Goal: Book appointment/travel/reservation

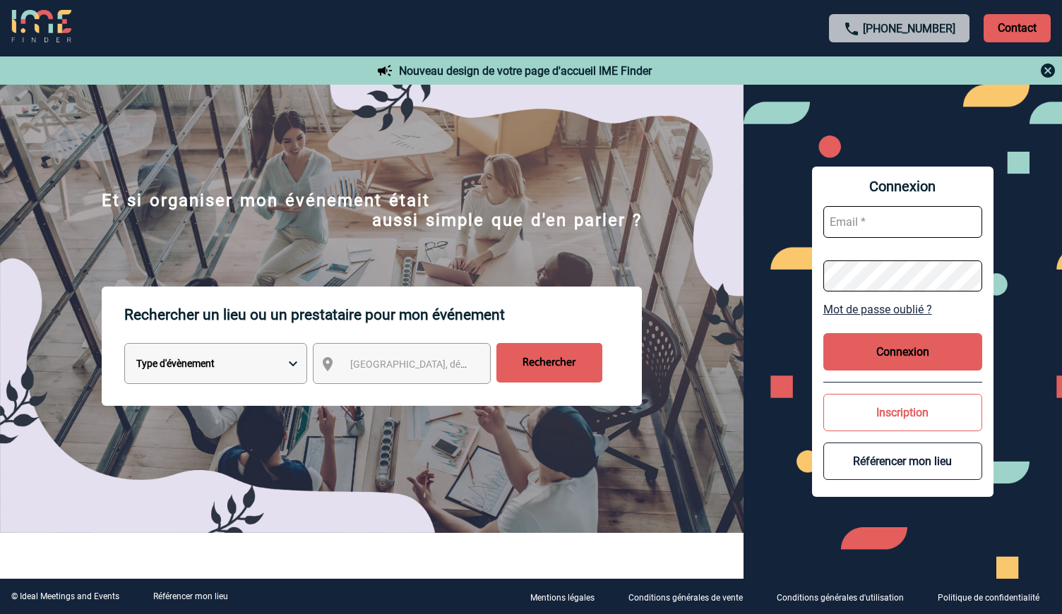
select select "6"
click option "Location de salle seule" at bounding box center [0, 0] width 0 height 0
click at [382, 362] on span "[GEOGRAPHIC_DATA], département, région..." at bounding box center [448, 364] width 196 height 11
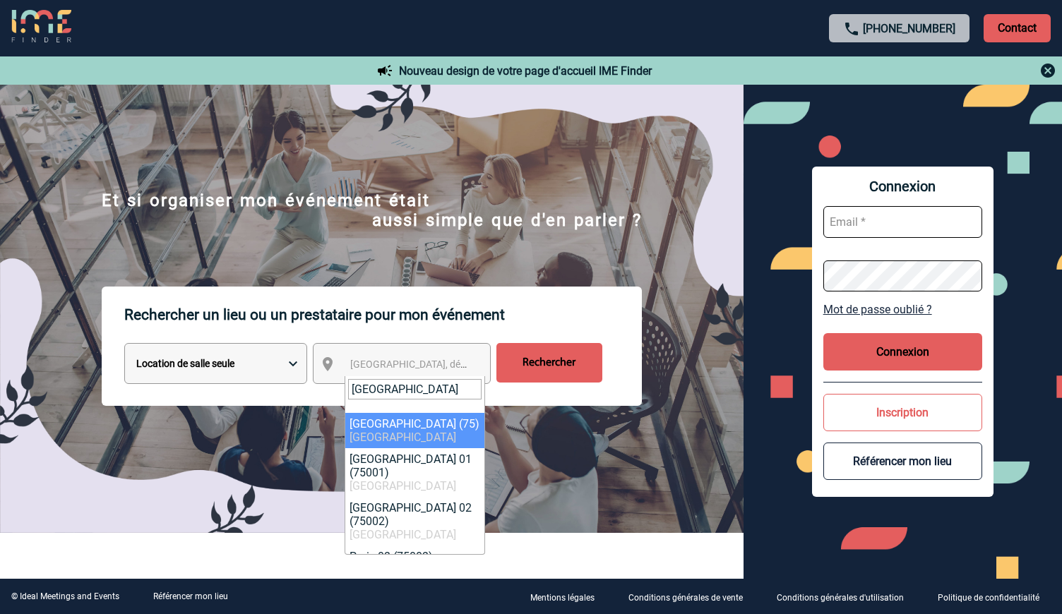
type input "[GEOGRAPHIC_DATA]"
select select "3"
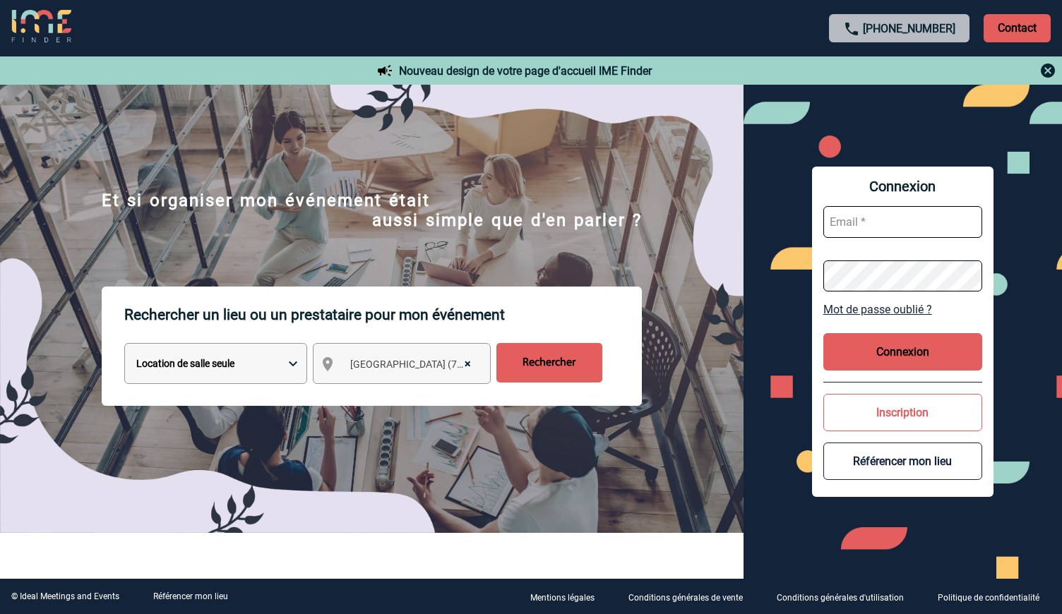
click at [553, 364] on input "Rechercher" at bounding box center [549, 363] width 106 height 40
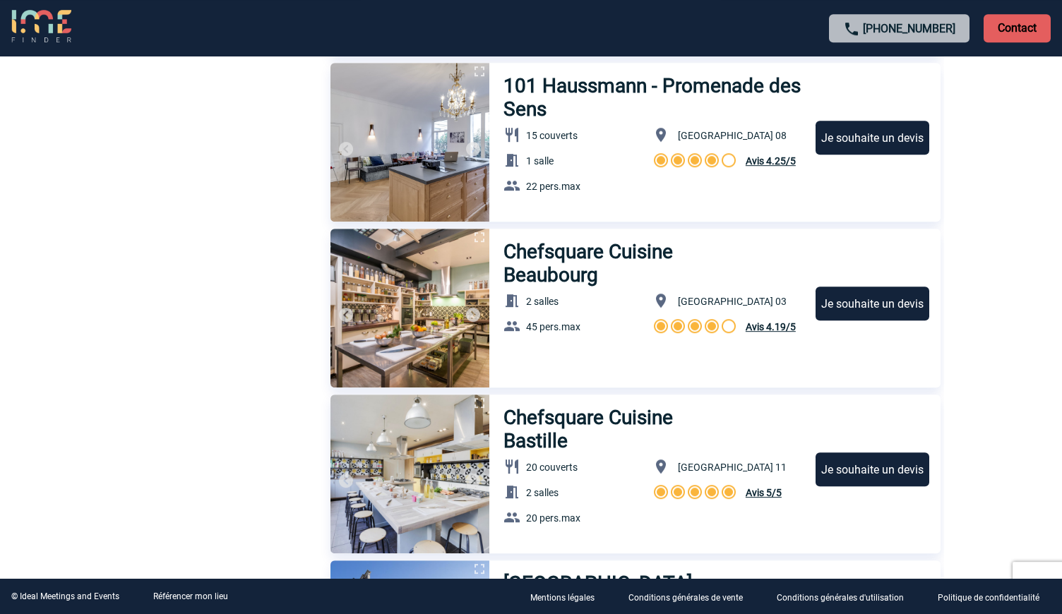
scroll to position [3966, 0]
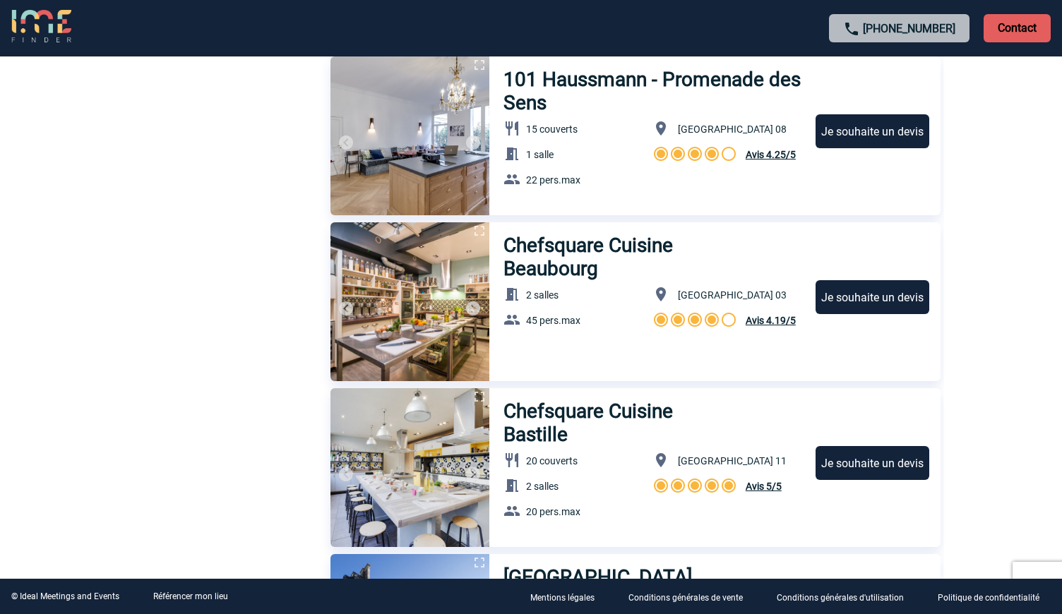
click at [429, 338] on img at bounding box center [409, 301] width 159 height 159
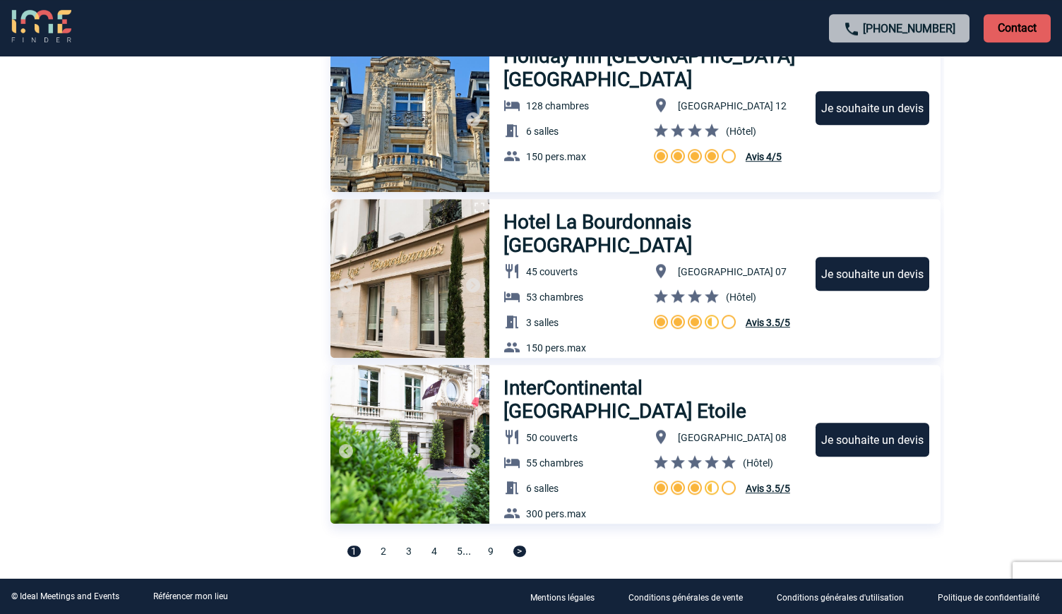
scroll to position [4682, 0]
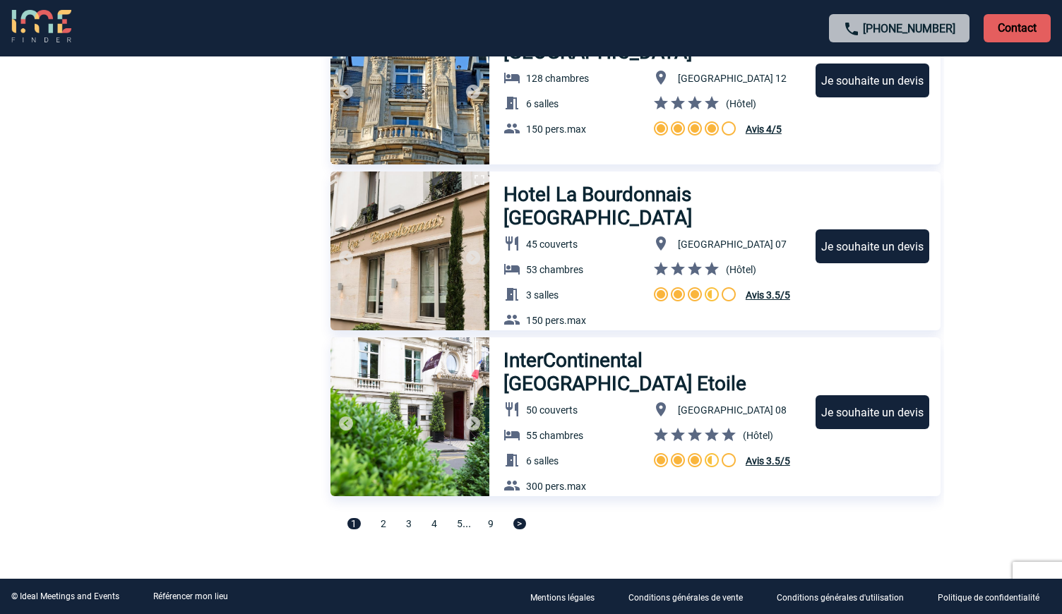
click at [385, 524] on span "2" at bounding box center [384, 523] width 6 height 11
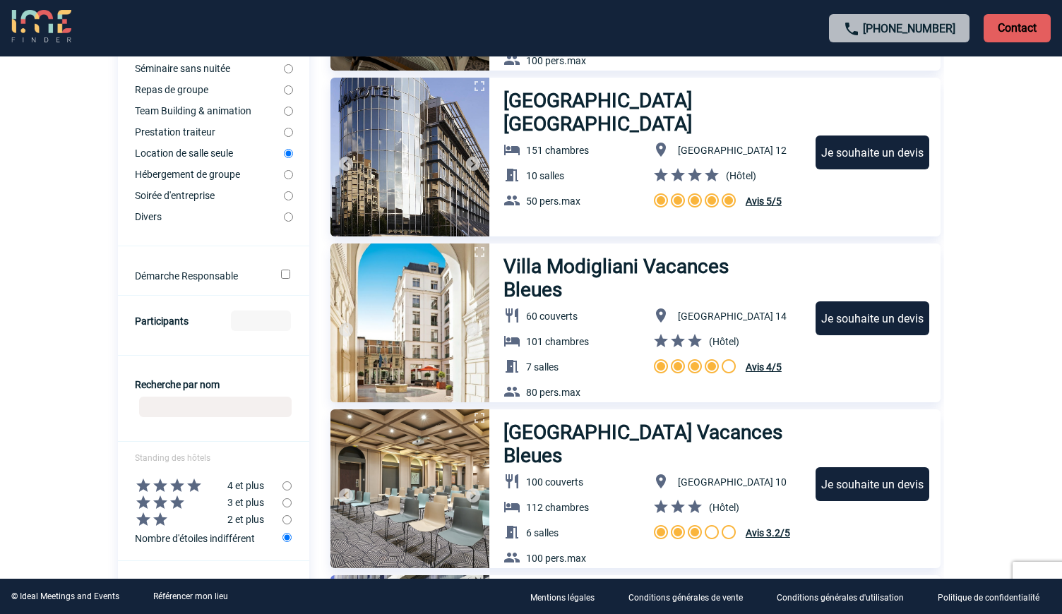
scroll to position [422, 0]
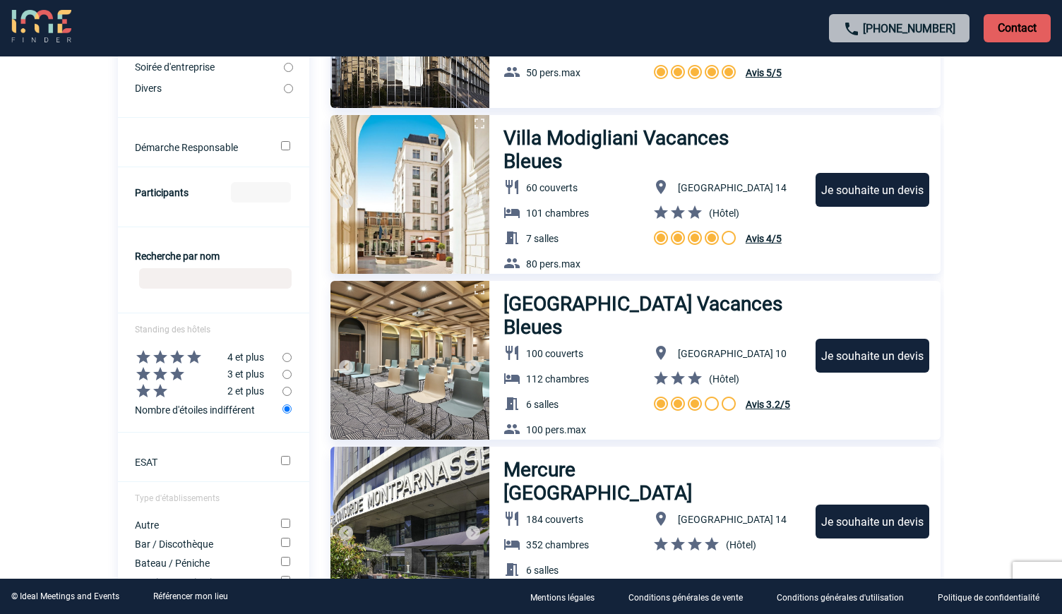
click at [213, 214] on form "Localisation Paris Elargir le périmètre Non 10km 20km 50km Types d'évènements :" at bounding box center [213, 194] width 191 height 876
click at [194, 210] on form "Localisation Paris Elargir le périmètre Non 10km 20km 50km Types d'évènements :" at bounding box center [213, 194] width 191 height 876
click at [167, 198] on label "Participants" at bounding box center [162, 192] width 54 height 11
click at [231, 203] on input "Participants" at bounding box center [261, 192] width 60 height 20
click at [203, 205] on form "Localisation Paris Elargir le périmètre Non 10km 20km 50km Types d'évènements :" at bounding box center [213, 194] width 191 height 876
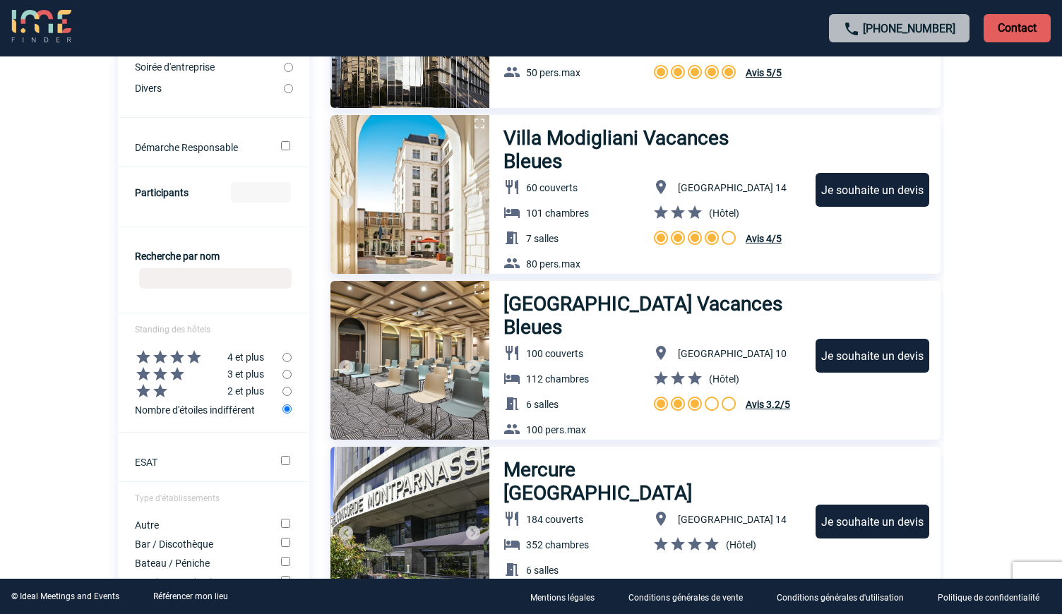
click at [255, 203] on input "Participants" at bounding box center [261, 192] width 60 height 20
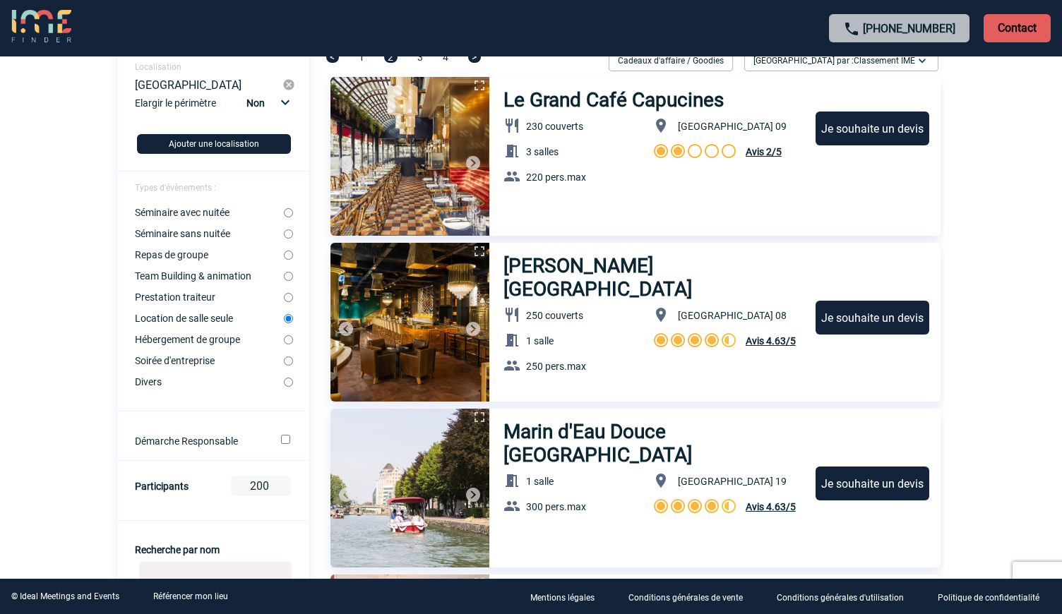
scroll to position [0, 0]
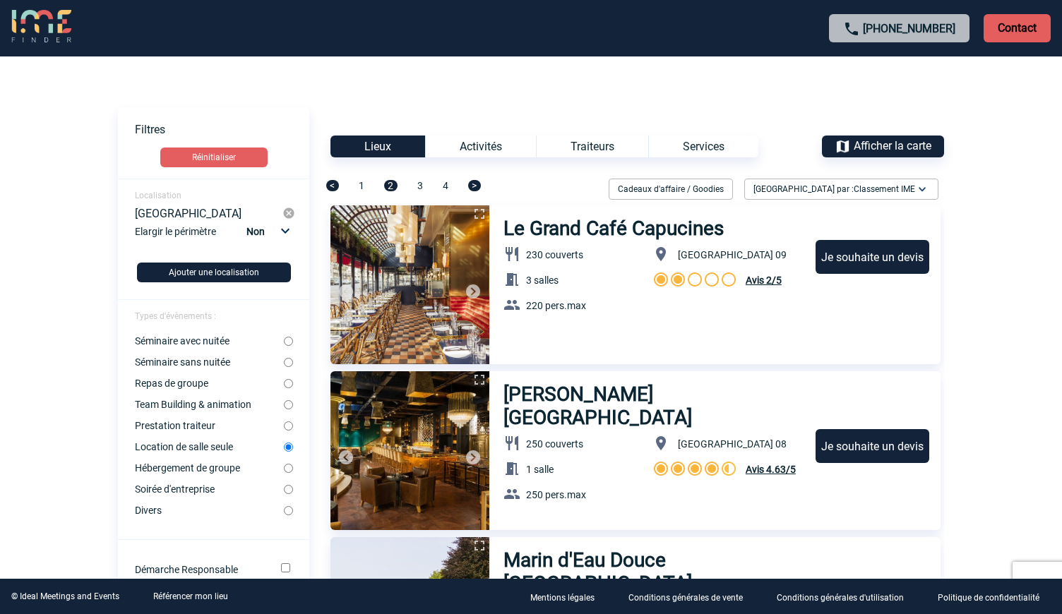
type input "200"
click at [292, 388] on input "Repas de groupe" at bounding box center [288, 383] width 9 height 9
radio input "true"
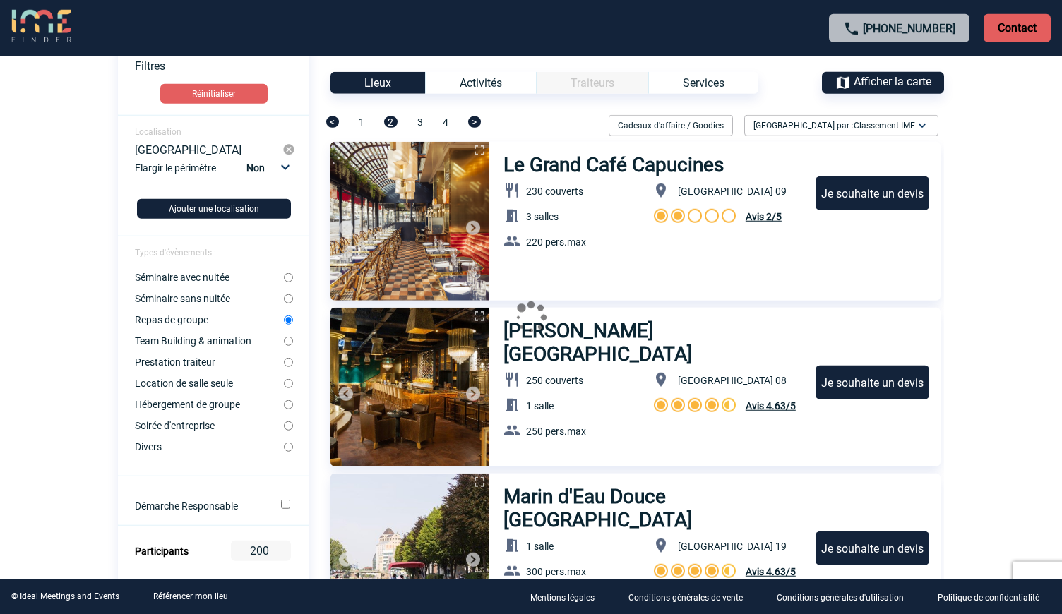
scroll to position [294, 0]
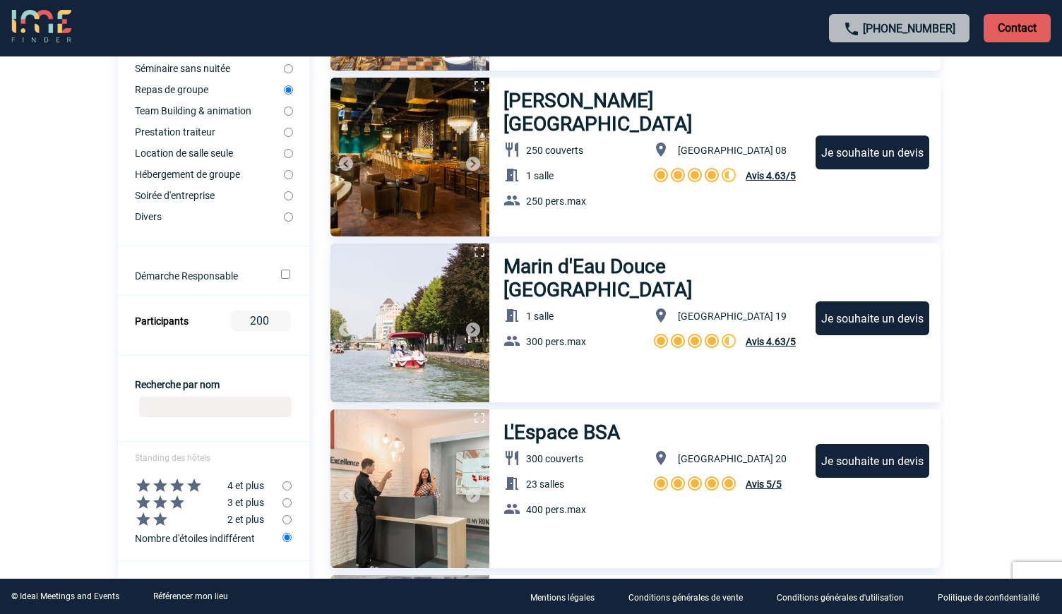
click at [270, 331] on input "200" at bounding box center [261, 321] width 60 height 20
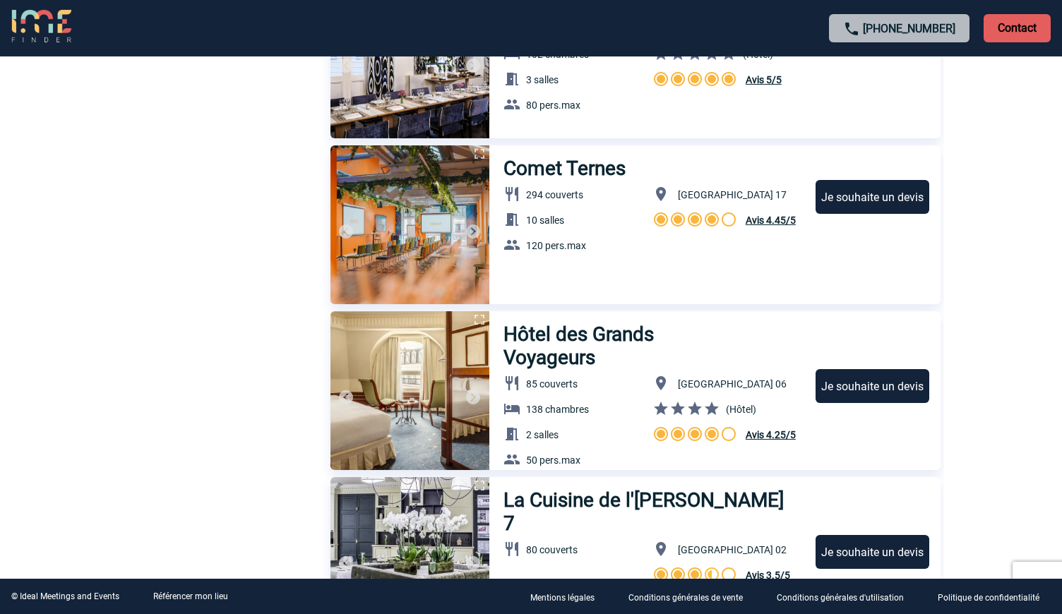
scroll to position [2497, 0]
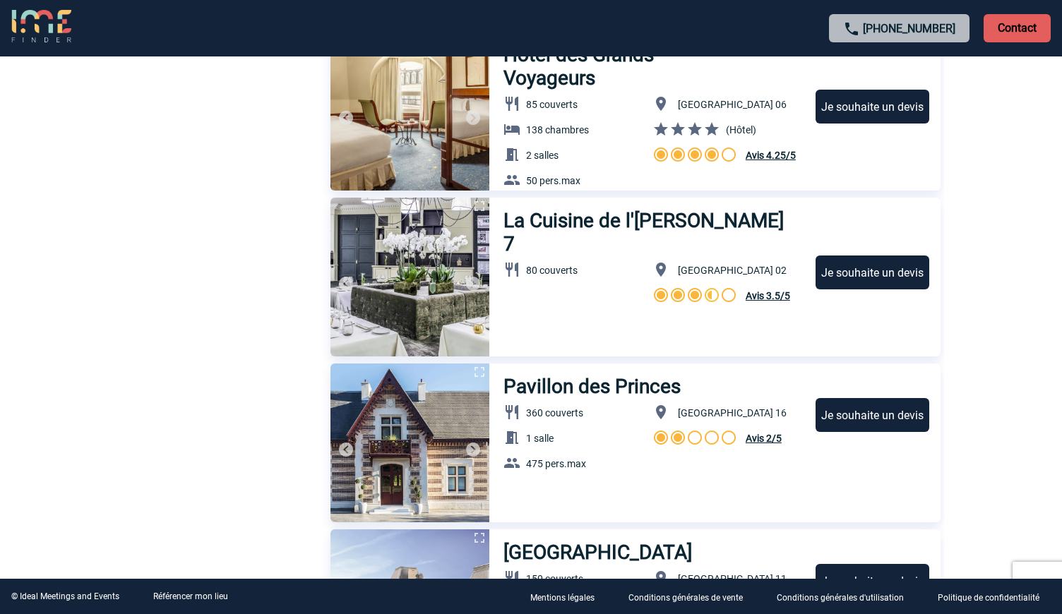
type input "30"
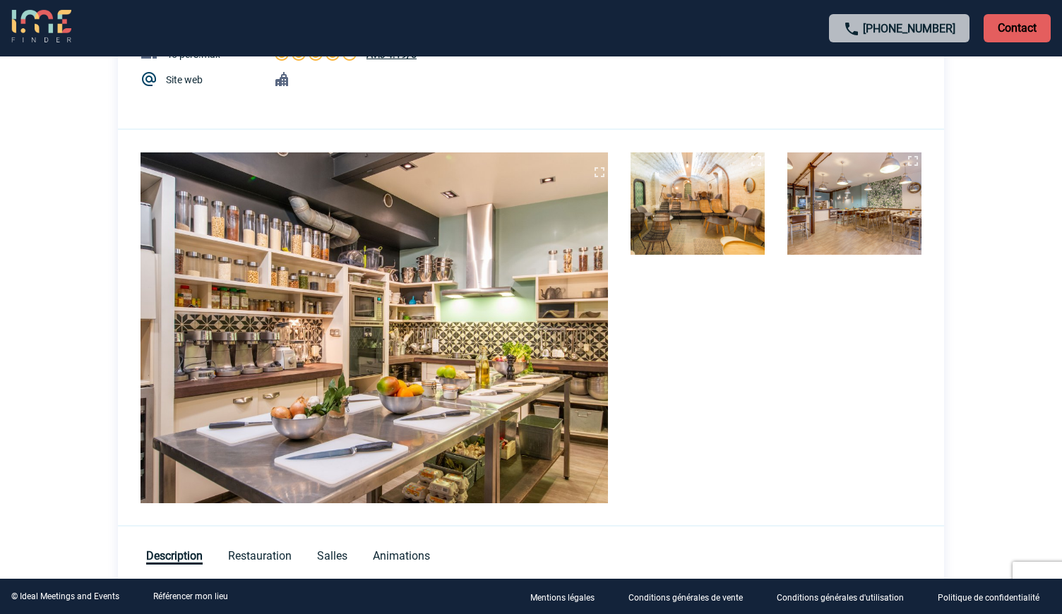
scroll to position [220, 0]
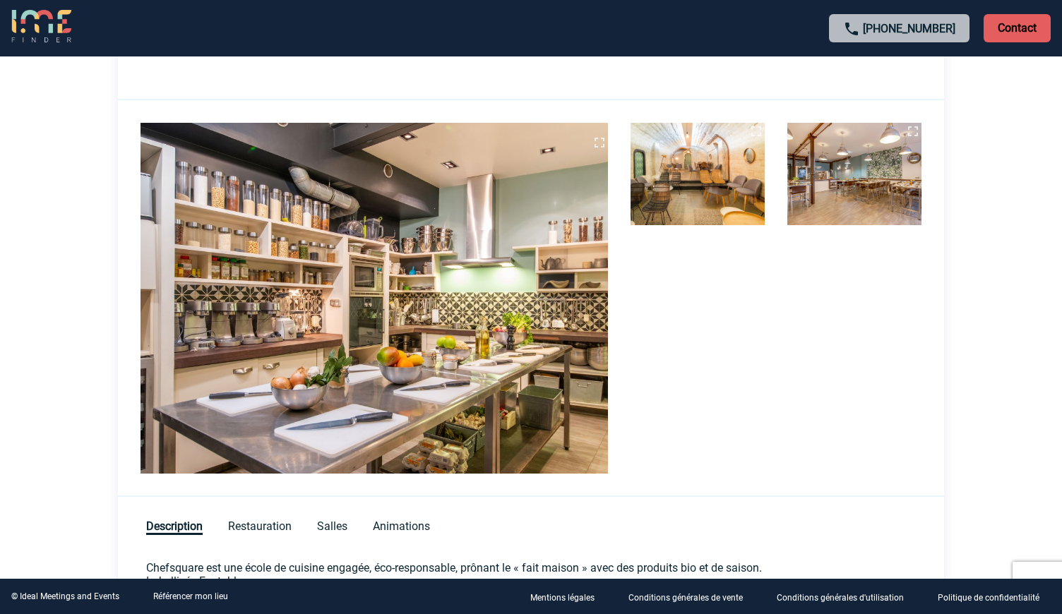
click at [681, 205] on img at bounding box center [698, 174] width 134 height 102
